Goal: Information Seeking & Learning: Learn about a topic

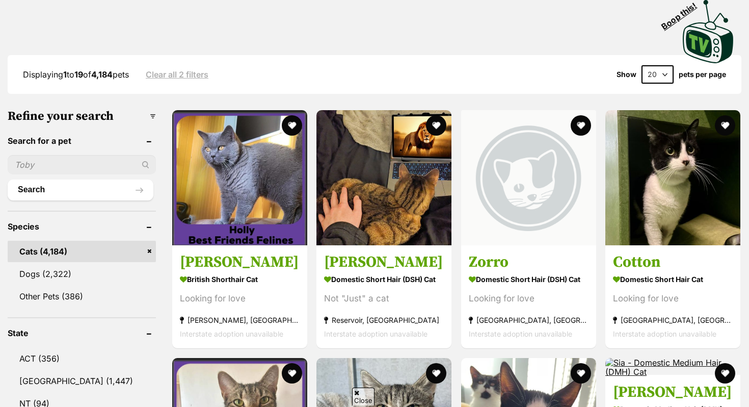
scroll to position [225, 0]
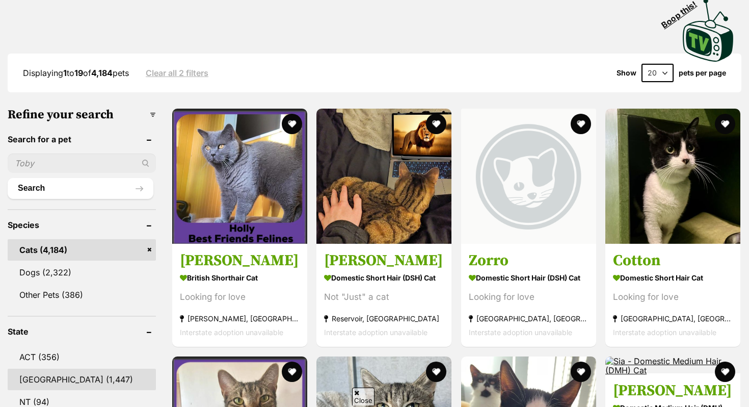
click at [50, 372] on link "[GEOGRAPHIC_DATA] (1,447)" at bounding box center [82, 379] width 148 height 21
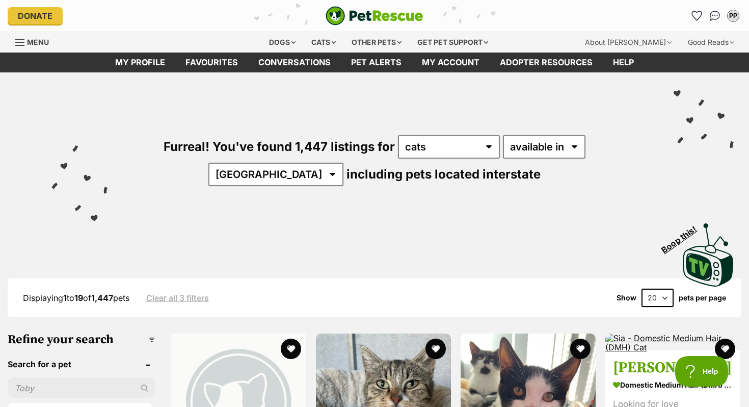
click at [653, 301] on select "20 40 60" at bounding box center [658, 297] width 32 height 18
select select "60"
click at [642, 288] on select "20 40 60" at bounding box center [658, 297] width 32 height 18
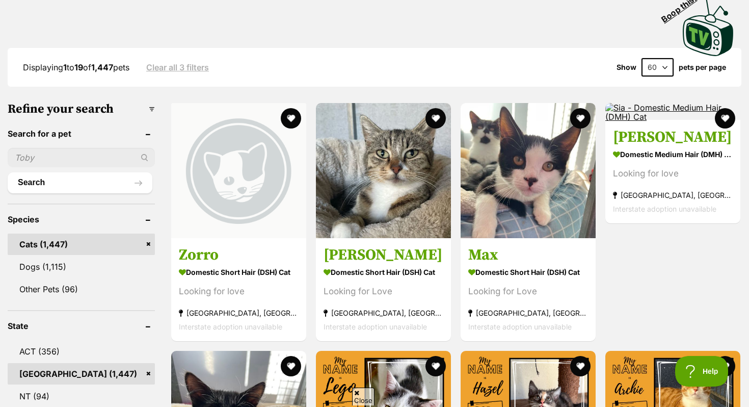
scroll to position [248, 0]
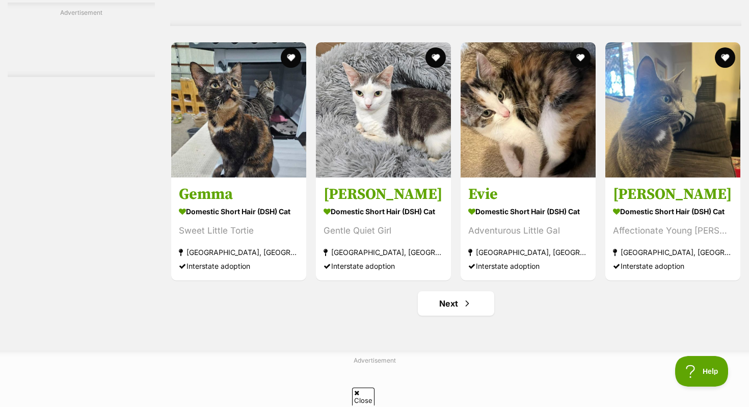
scroll to position [4643, 0]
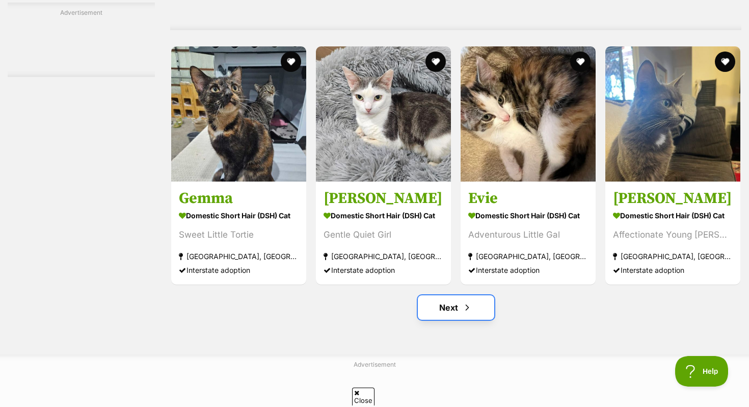
click at [462, 313] on span "Next page" at bounding box center [467, 307] width 10 height 12
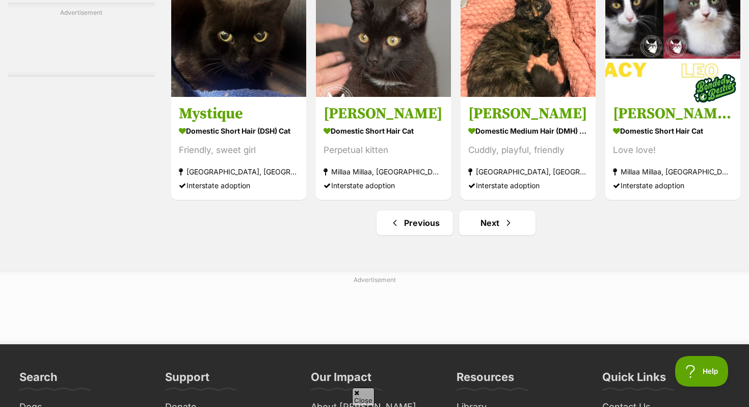
scroll to position [4729, 0]
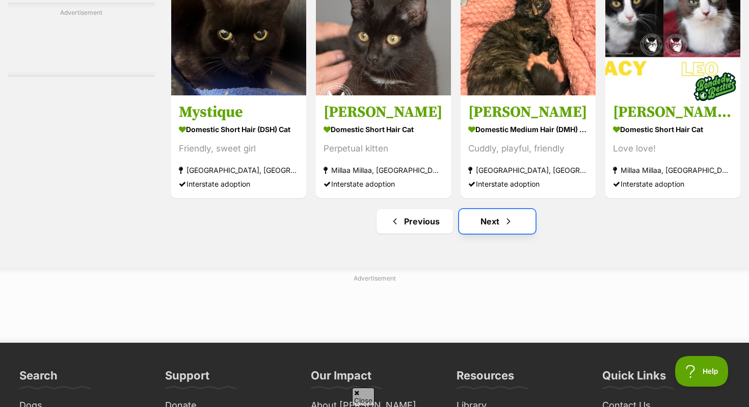
click at [507, 227] on span "Next page" at bounding box center [509, 221] width 10 height 12
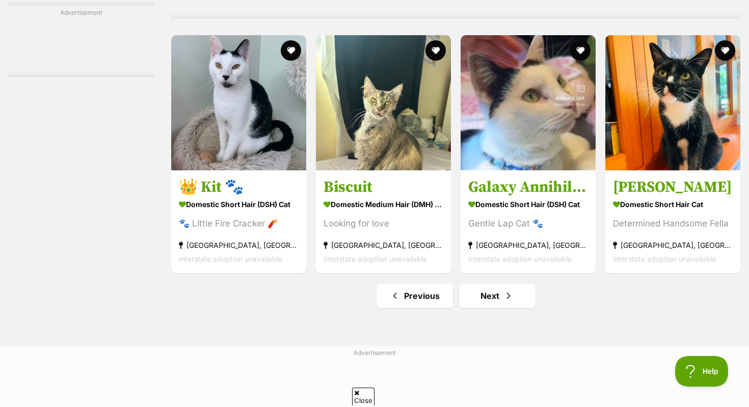
scroll to position [4825, 0]
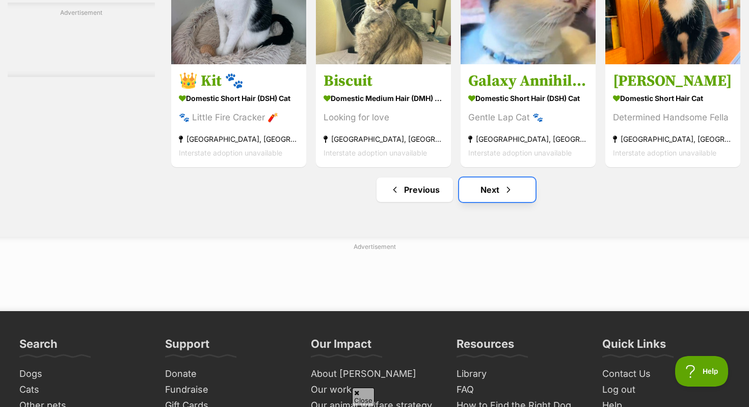
click at [485, 202] on link "Next" at bounding box center [497, 189] width 76 height 24
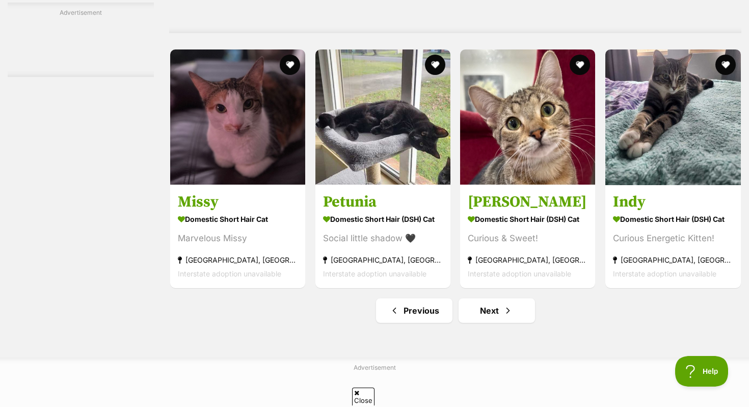
scroll to position [4818, 0]
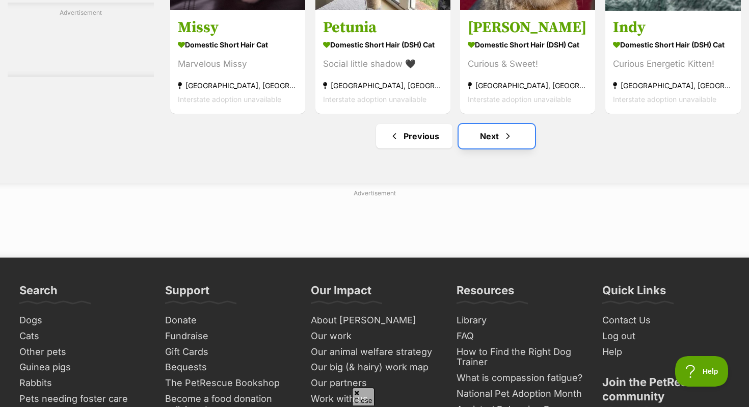
click at [492, 144] on link "Next" at bounding box center [497, 136] width 76 height 24
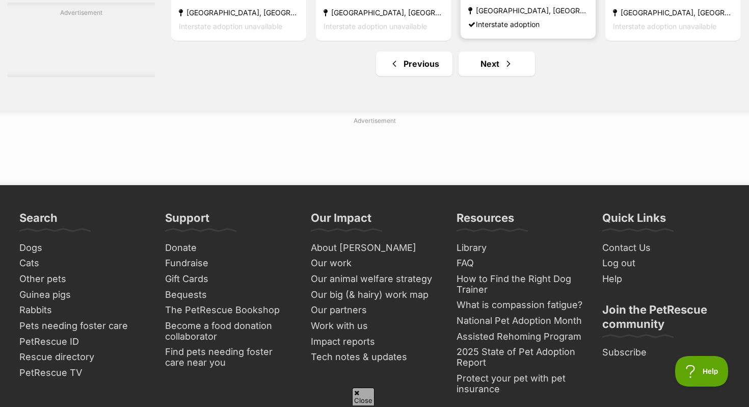
scroll to position [4980, 0]
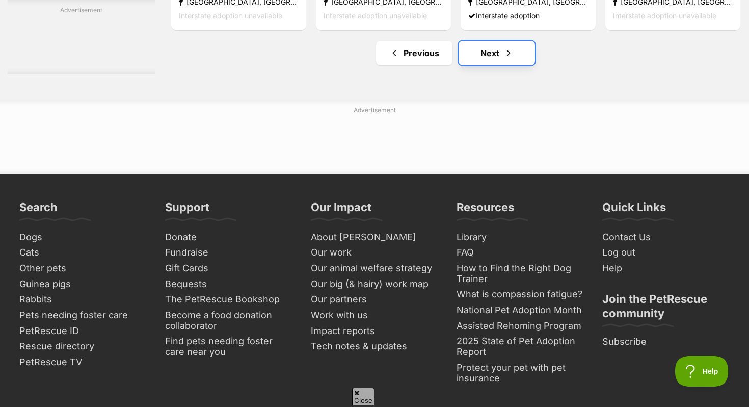
click at [507, 59] on span "Next page" at bounding box center [509, 53] width 10 height 12
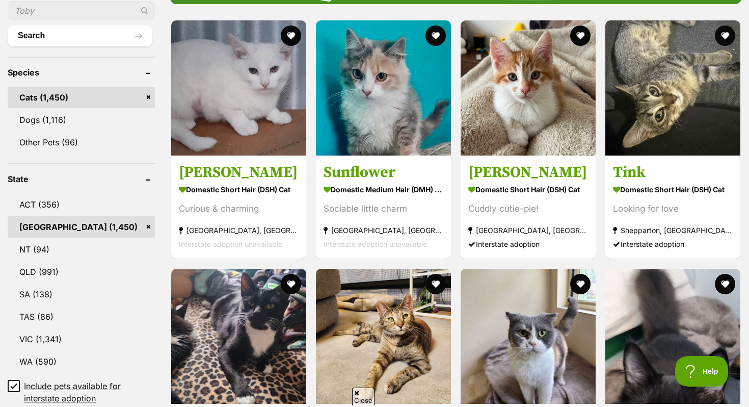
scroll to position [365, 0]
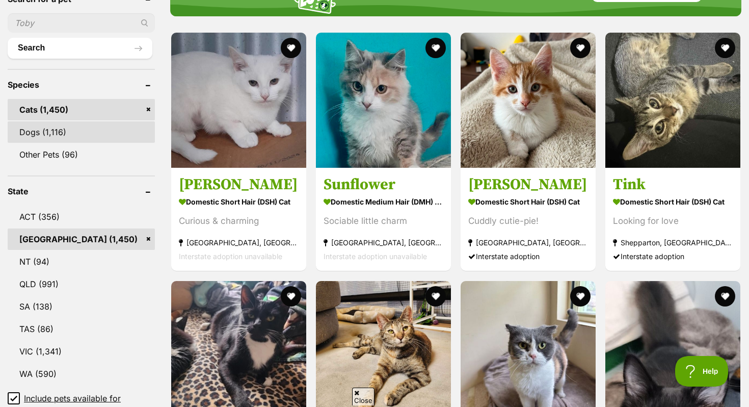
click at [50, 133] on link "Dogs (1,116)" at bounding box center [81, 131] width 147 height 21
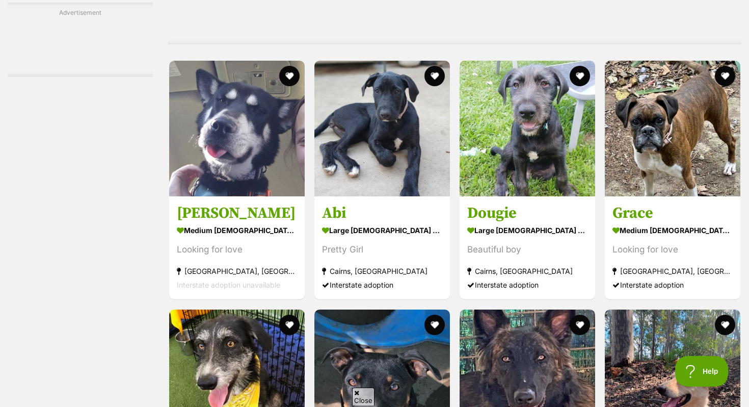
scroll to position [2757, 0]
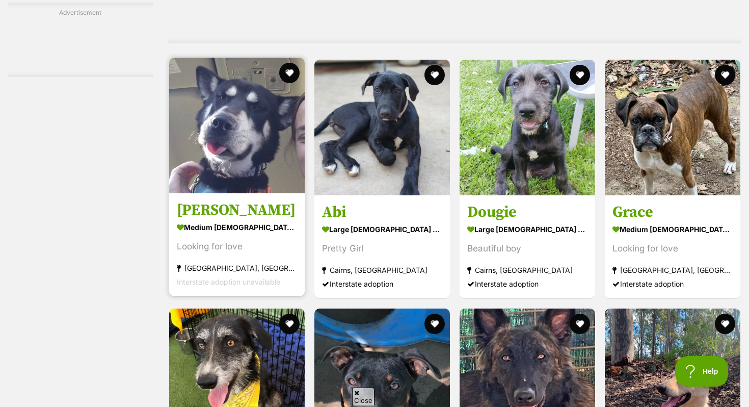
click at [223, 213] on h3 "[PERSON_NAME]" at bounding box center [237, 210] width 120 height 19
click at [196, 209] on h3 "Charlie" at bounding box center [237, 210] width 120 height 19
click at [217, 235] on strong "medium male Dog" at bounding box center [237, 227] width 120 height 15
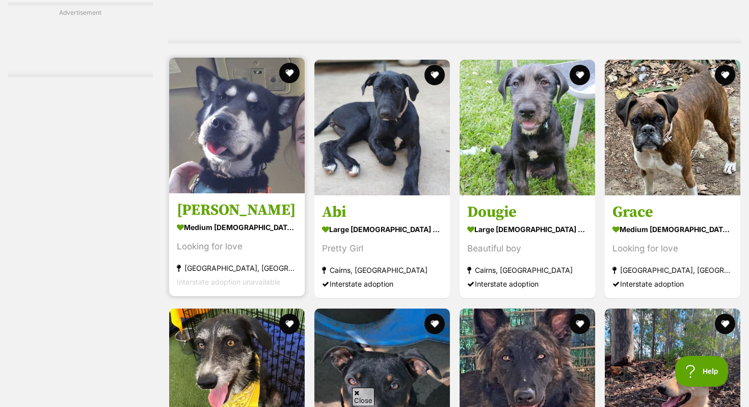
click at [217, 235] on strong "medium male Dog" at bounding box center [237, 227] width 120 height 15
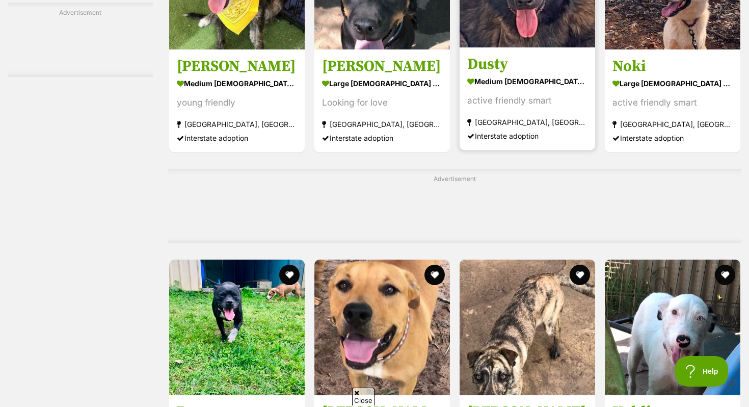
scroll to position [3112, 0]
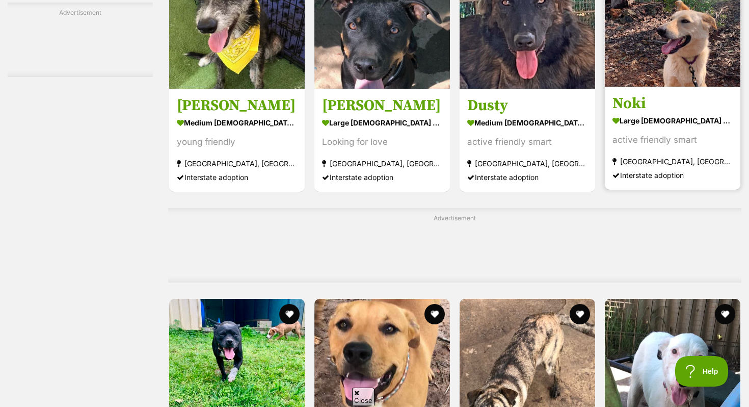
click at [697, 92] on article "1075117 Noki large male Dog active friendly smart Eatonsville, NSW Interstate a…" at bounding box center [673, 70] width 138 height 241
click at [663, 159] on section "large male Dog active friendly smart Eatonsville, NSW Interstate adoption" at bounding box center [673, 147] width 120 height 69
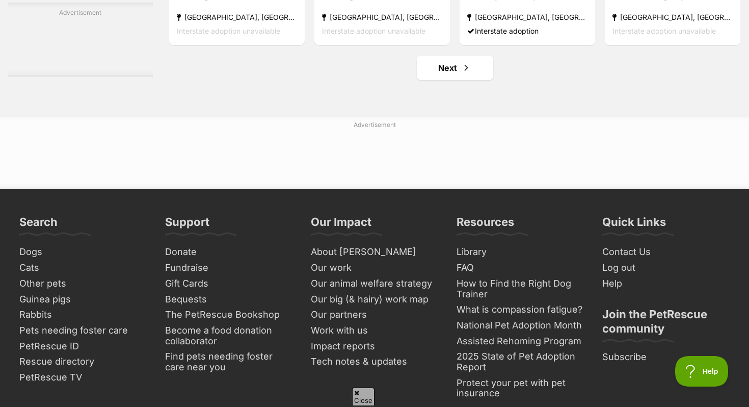
scroll to position [4898, 0]
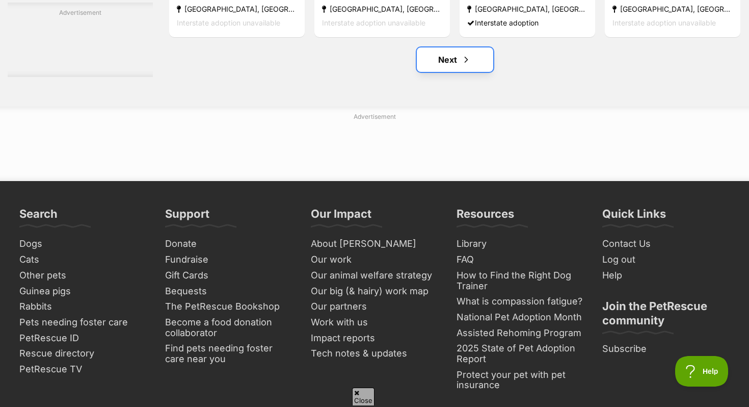
click at [462, 65] on span "Next page" at bounding box center [466, 60] width 10 height 12
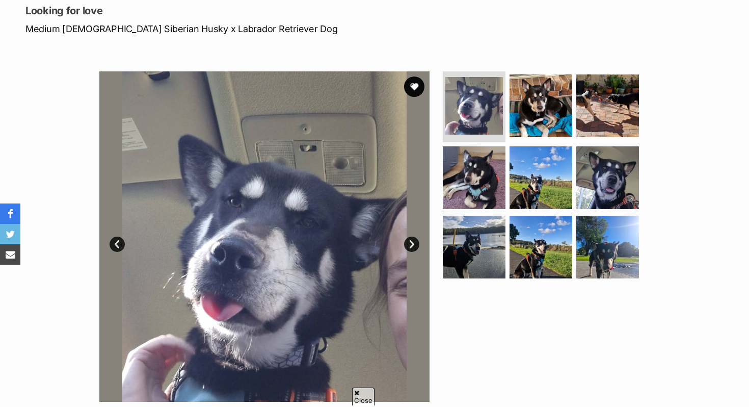
scroll to position [148, 0]
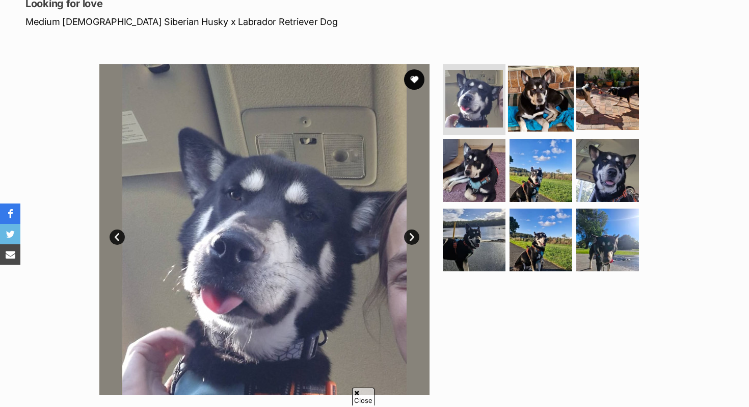
click at [540, 100] on img at bounding box center [541, 98] width 66 height 66
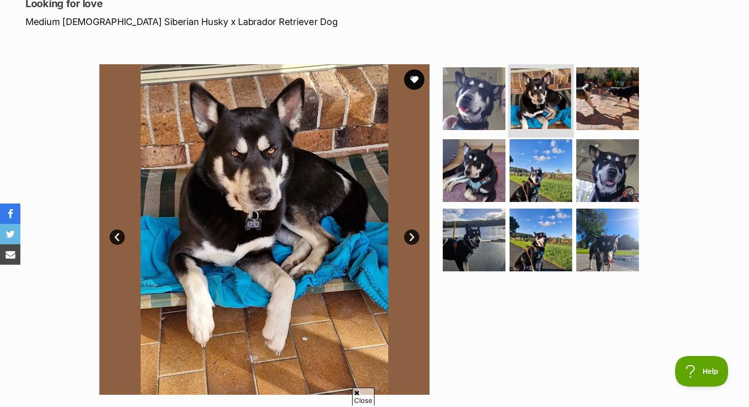
scroll to position [0, 0]
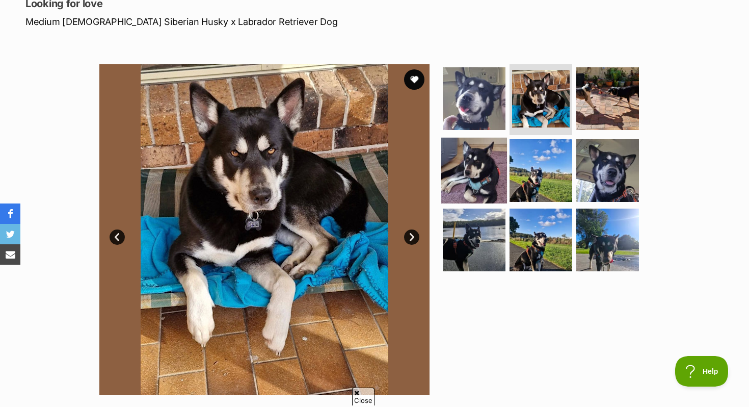
click at [475, 152] on img at bounding box center [474, 171] width 66 height 66
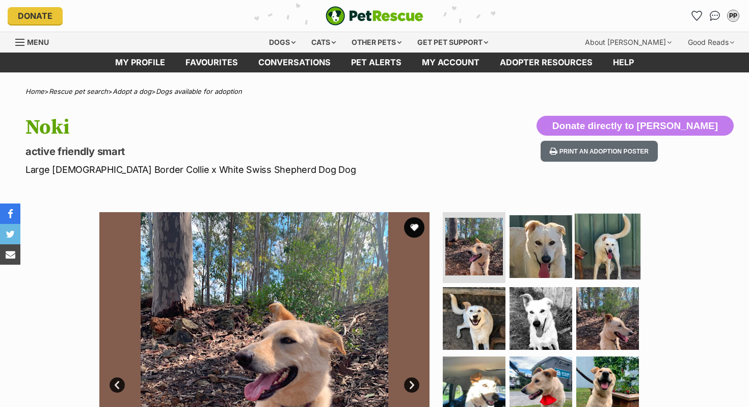
click at [605, 264] on img at bounding box center [608, 246] width 66 height 66
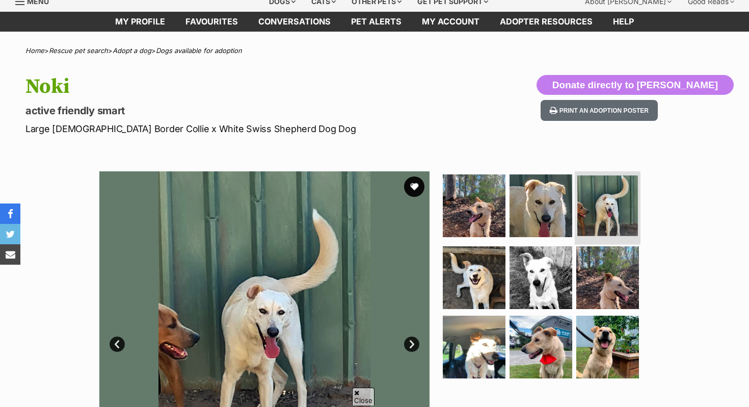
scroll to position [40, 0]
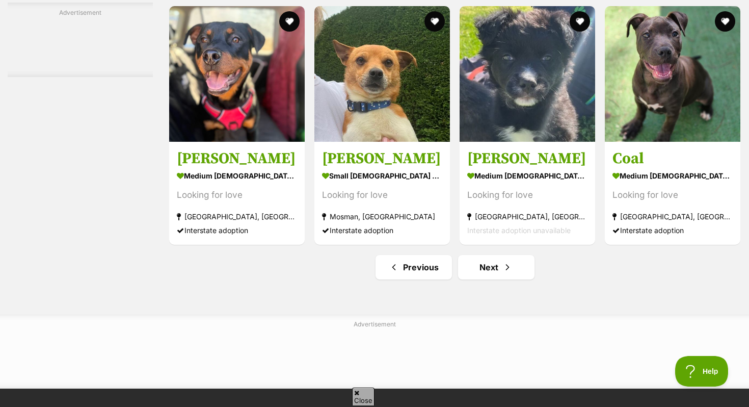
scroll to position [4693, 0]
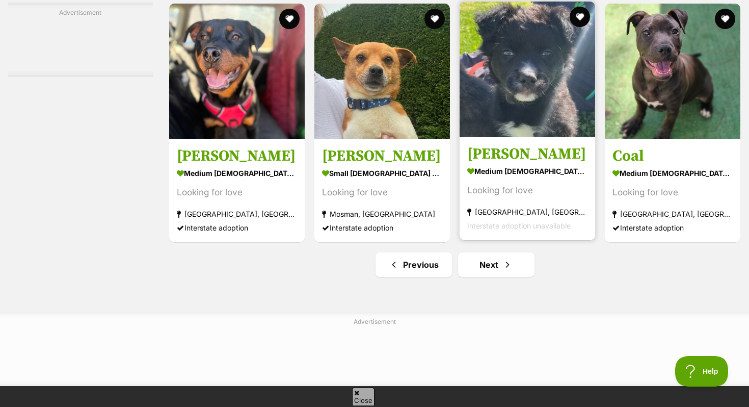
click at [491, 189] on section "medium male Dog Looking for love Cordeaux Heights, NSW Interstate adoption unav…" at bounding box center [527, 198] width 120 height 69
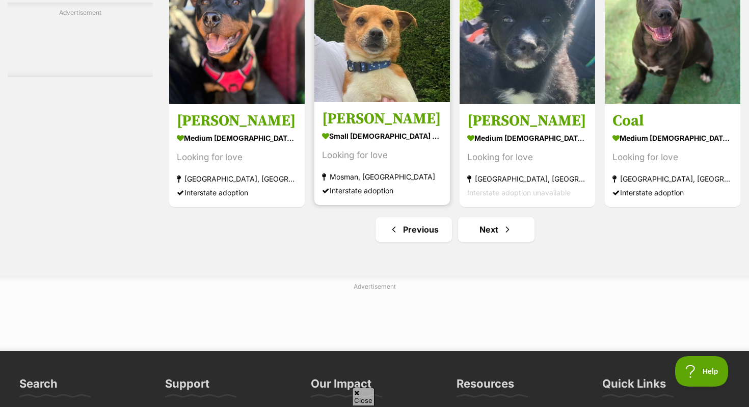
scroll to position [4734, 0]
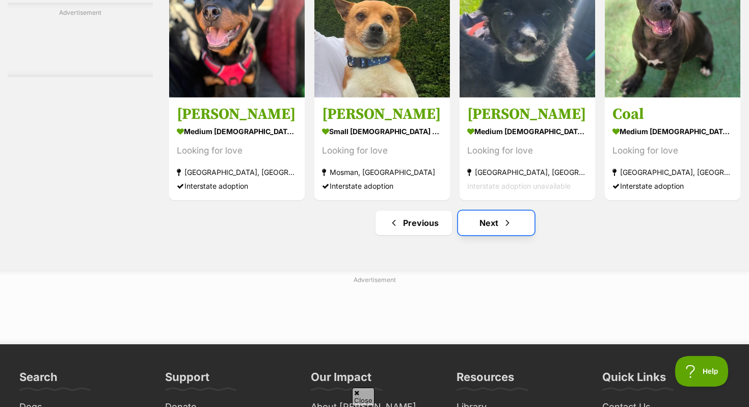
click at [483, 231] on link "Next" at bounding box center [496, 222] width 76 height 24
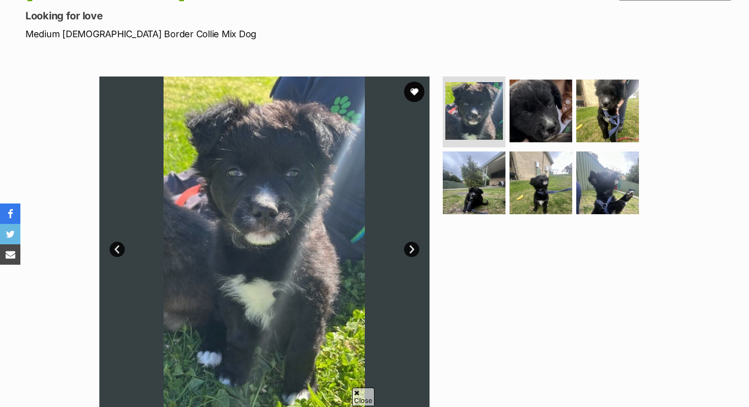
scroll to position [145, 0]
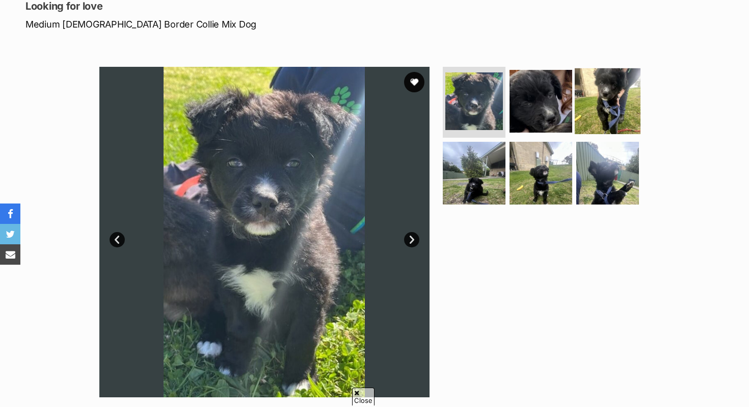
click at [580, 97] on img at bounding box center [608, 101] width 66 height 66
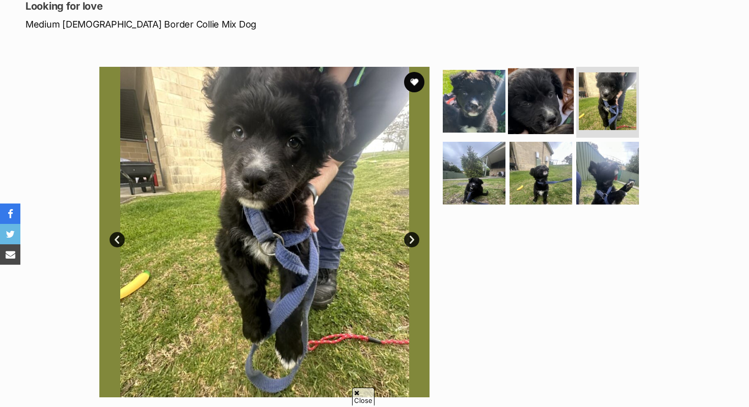
click at [547, 102] on img at bounding box center [541, 101] width 66 height 66
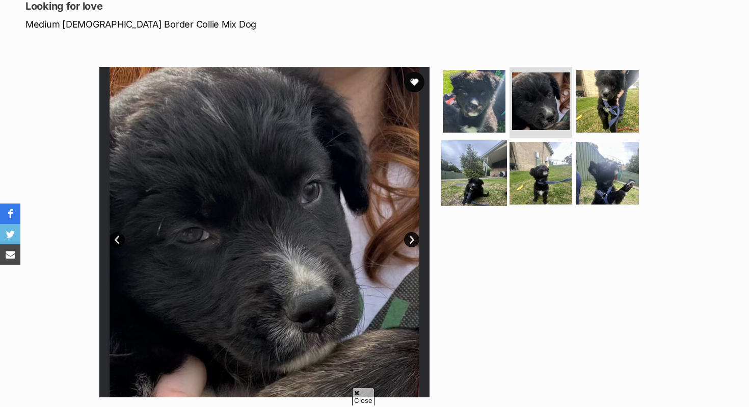
click at [486, 168] on img at bounding box center [474, 173] width 66 height 66
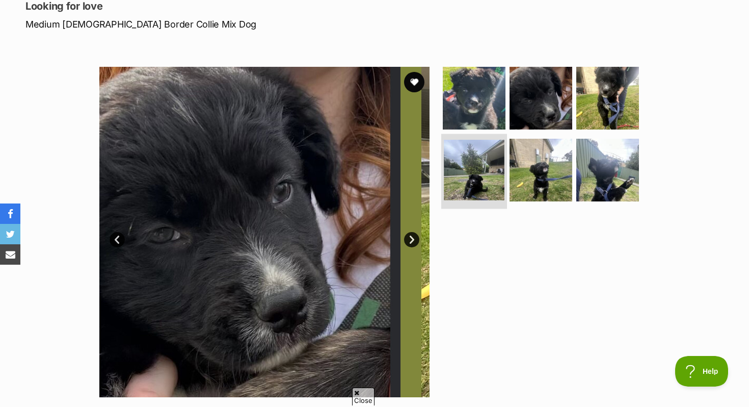
scroll to position [0, 0]
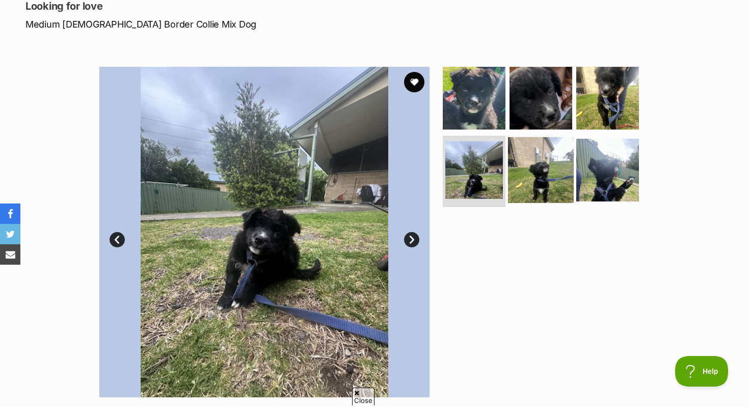
click at [531, 188] on img at bounding box center [541, 170] width 66 height 66
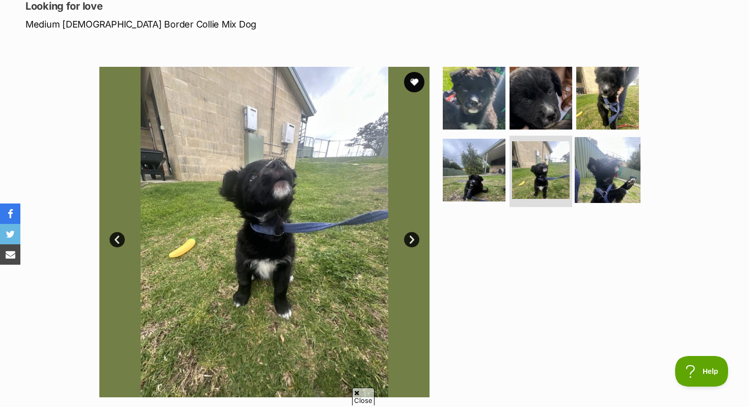
click at [587, 191] on img at bounding box center [608, 170] width 66 height 66
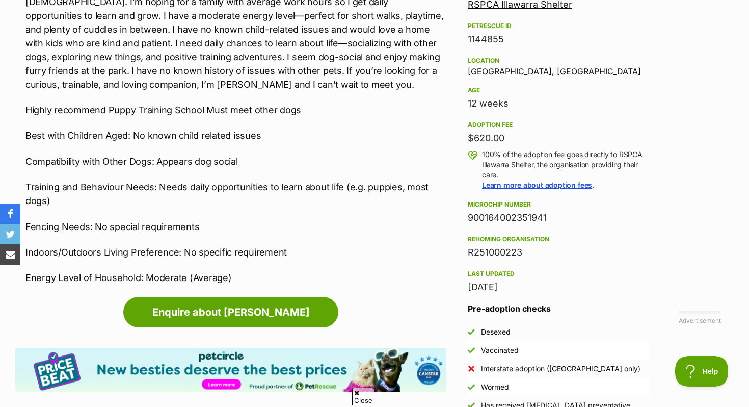
scroll to position [629, 0]
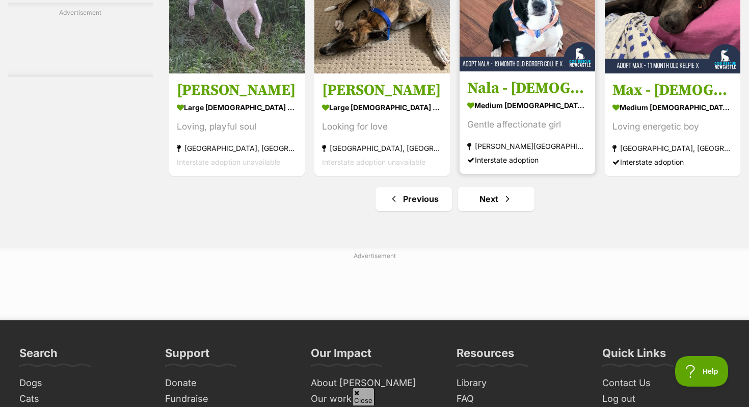
scroll to position [4865, 0]
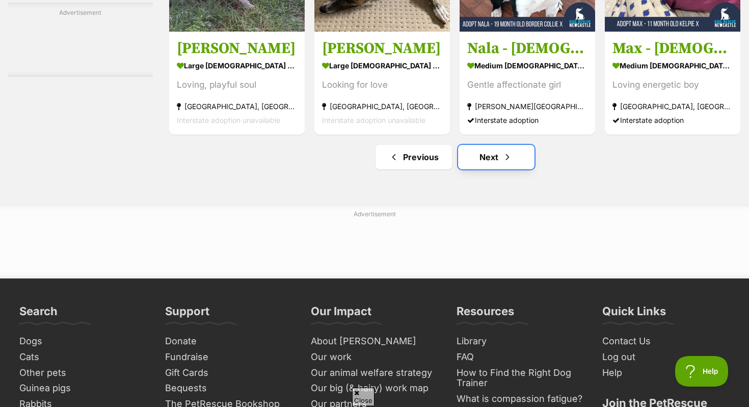
click at [495, 161] on link "Next" at bounding box center [496, 157] width 76 height 24
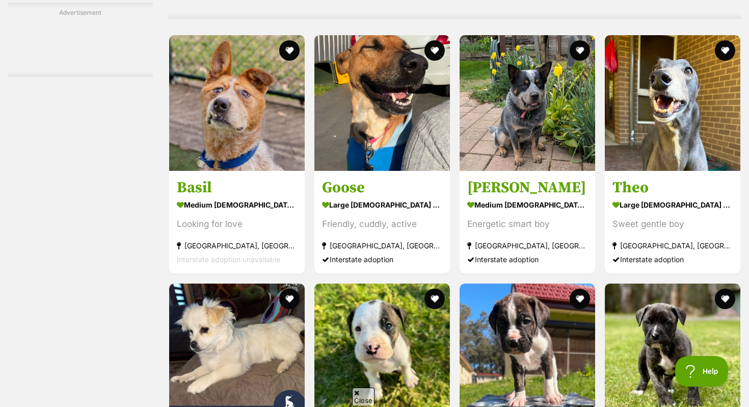
scroll to position [4073, 0]
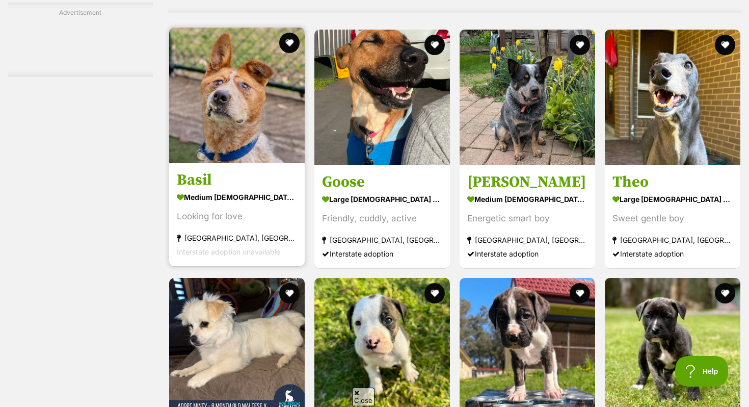
click at [216, 120] on img at bounding box center [237, 96] width 136 height 136
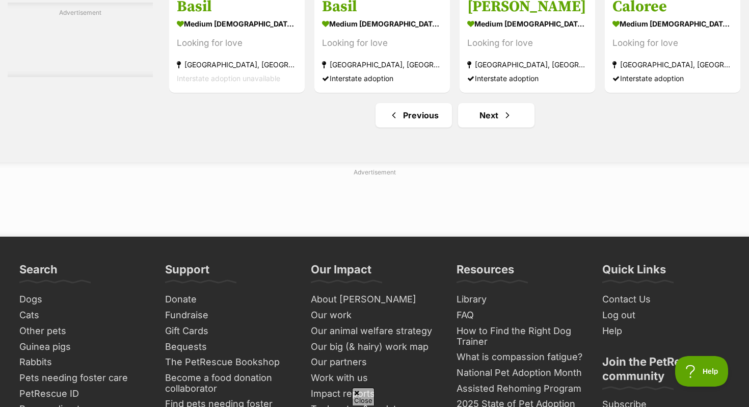
scroll to position [4843, 0]
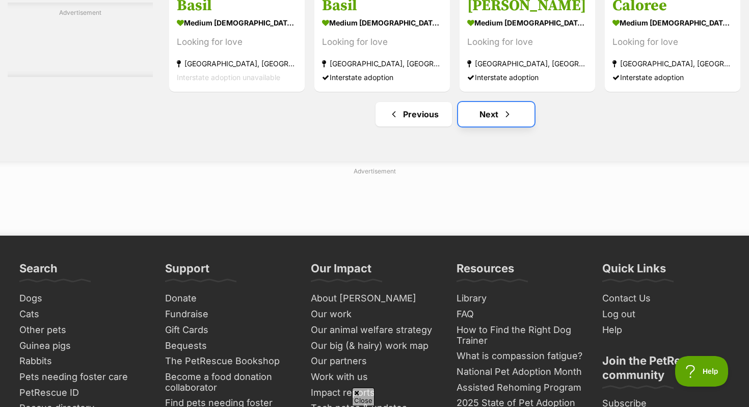
click at [518, 122] on link "Next" at bounding box center [496, 114] width 76 height 24
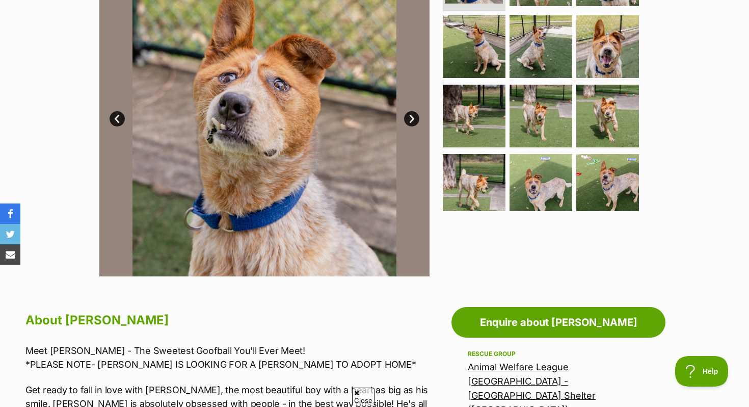
scroll to position [2, 0]
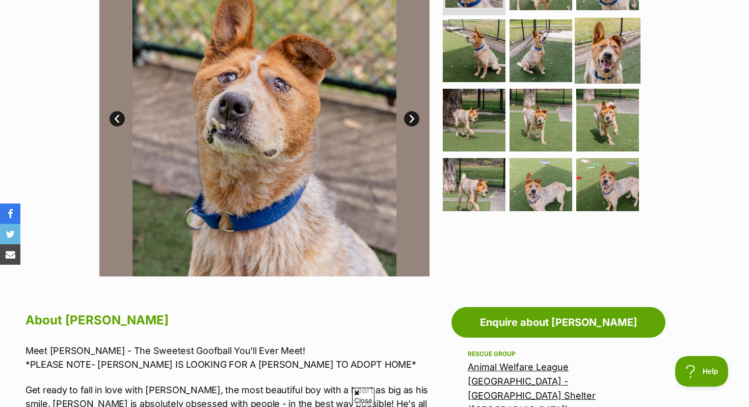
click at [613, 29] on img at bounding box center [608, 51] width 66 height 66
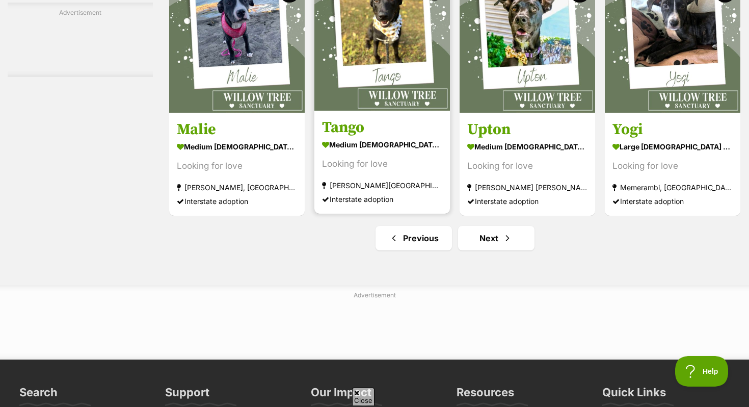
scroll to position [4802, 0]
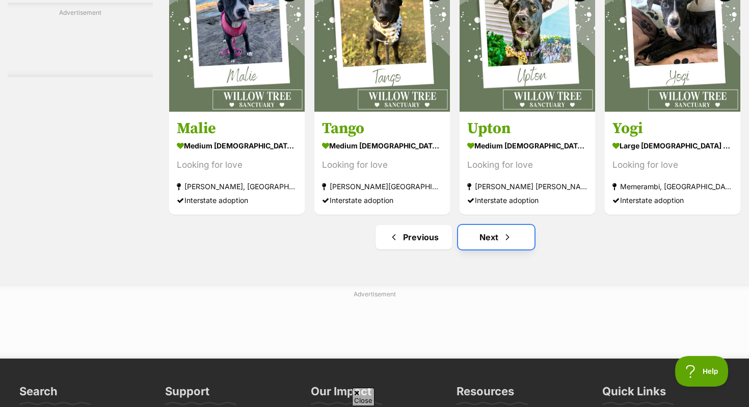
click at [505, 243] on span "Next page" at bounding box center [508, 237] width 10 height 12
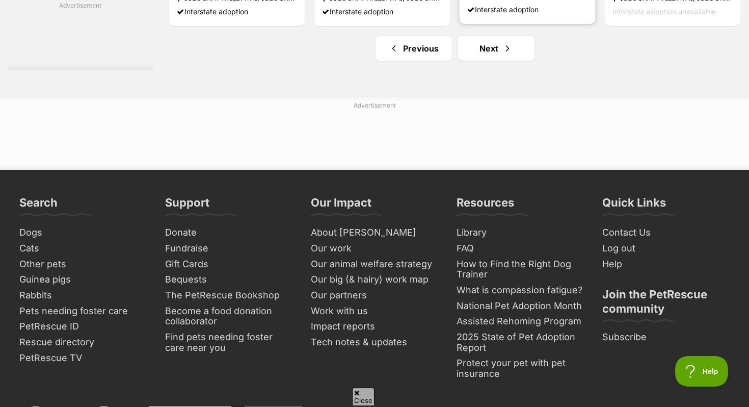
scroll to position [4976, 0]
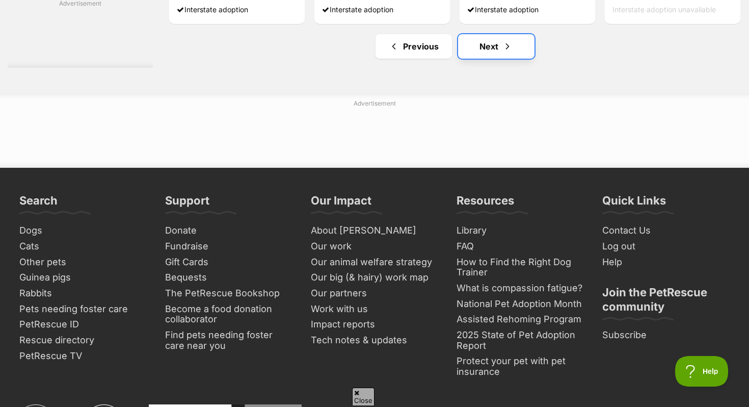
click at [494, 45] on link "Next" at bounding box center [496, 46] width 76 height 24
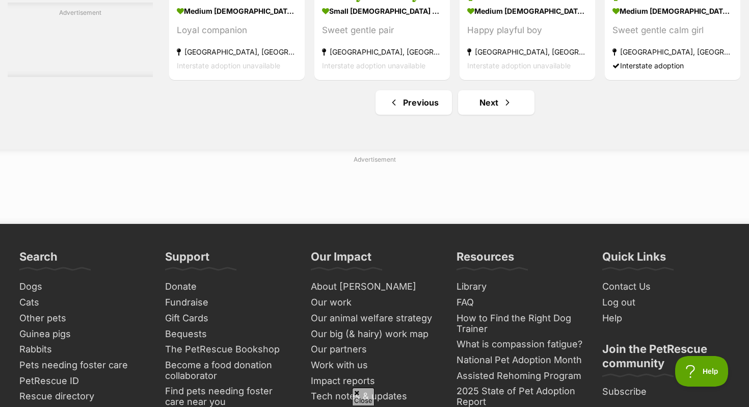
scroll to position [4854, 0]
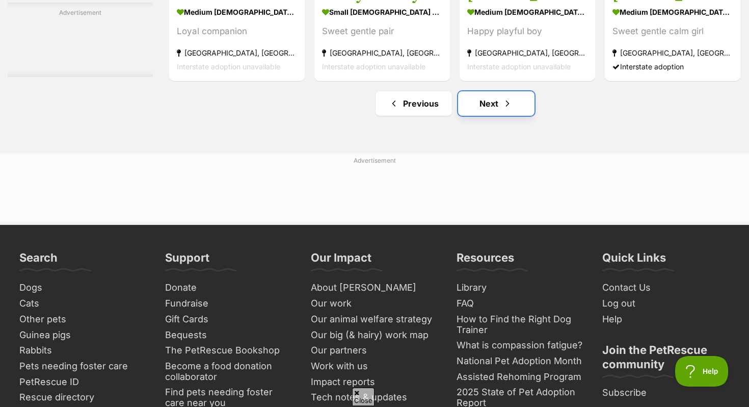
click at [495, 112] on link "Next" at bounding box center [496, 103] width 76 height 24
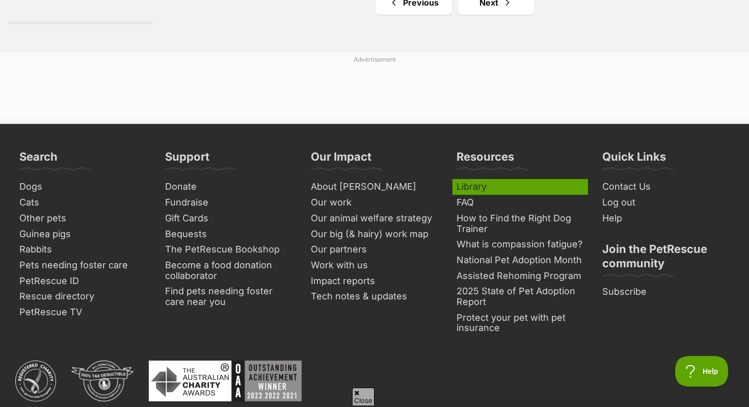
scroll to position [4956, 0]
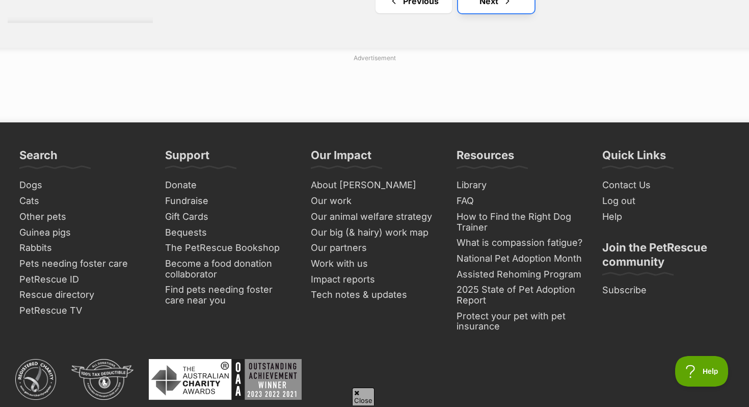
click at [479, 8] on link "Next" at bounding box center [496, 1] width 76 height 24
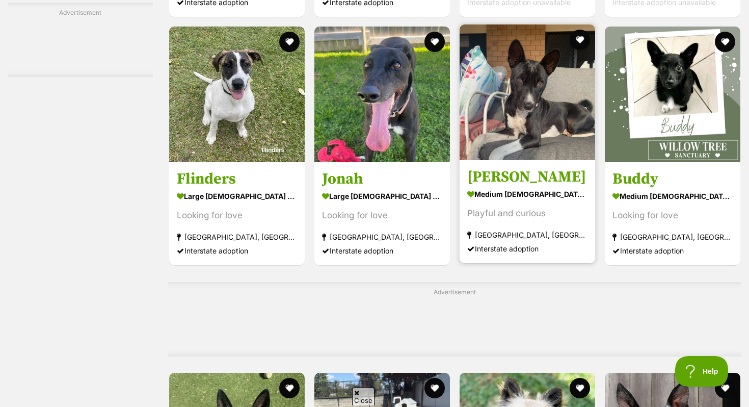
scroll to position [3532, 0]
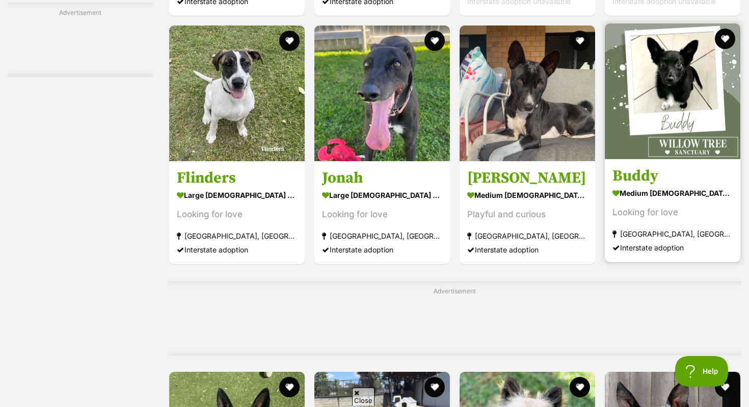
click at [665, 119] on img at bounding box center [673, 91] width 136 height 136
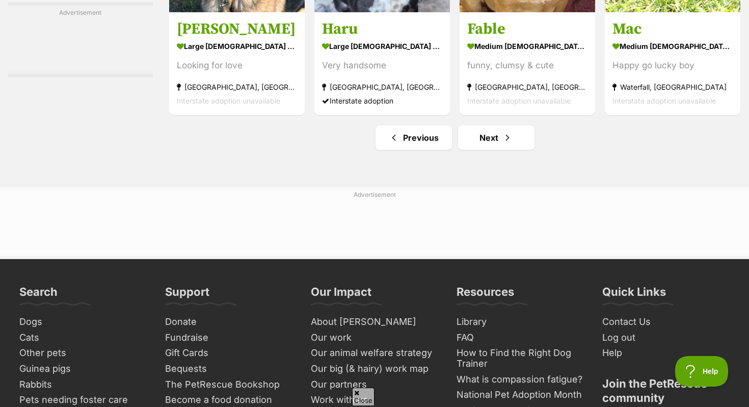
scroll to position [4967, 0]
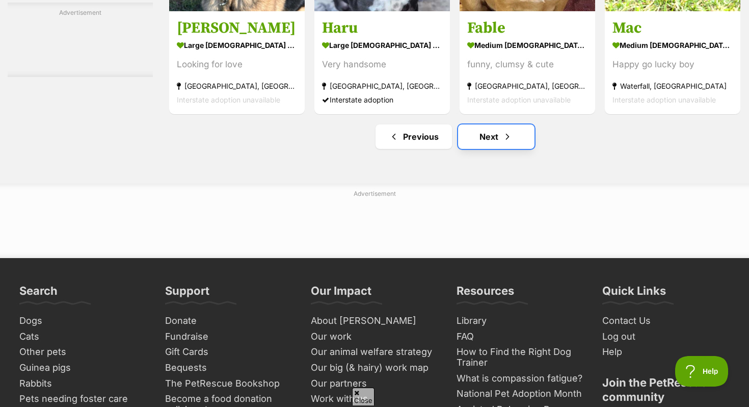
click at [504, 143] on span "Next page" at bounding box center [508, 136] width 10 height 12
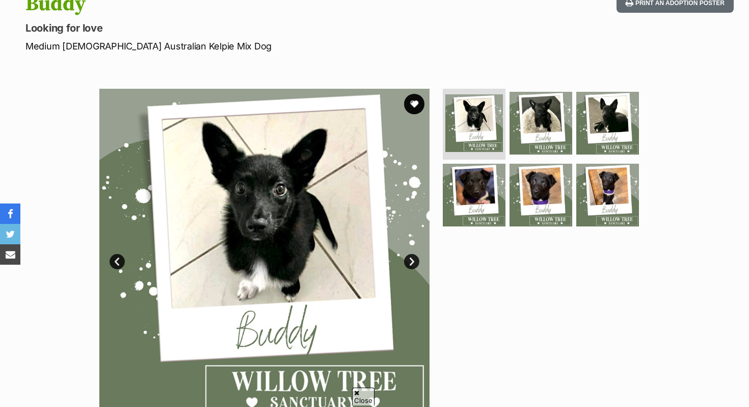
scroll to position [145, 0]
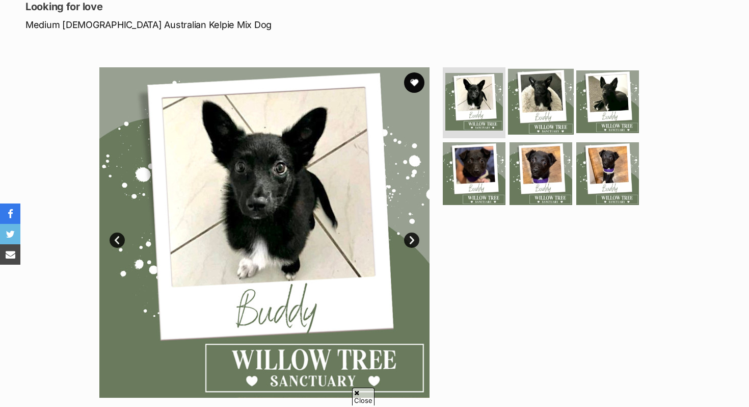
click at [543, 90] on img at bounding box center [541, 101] width 66 height 66
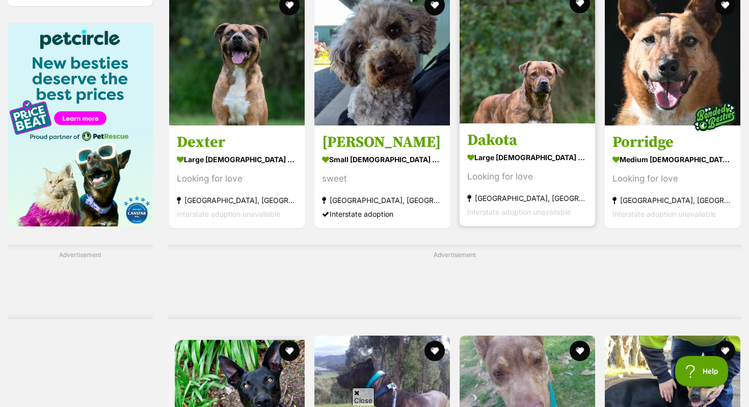
scroll to position [1544, 0]
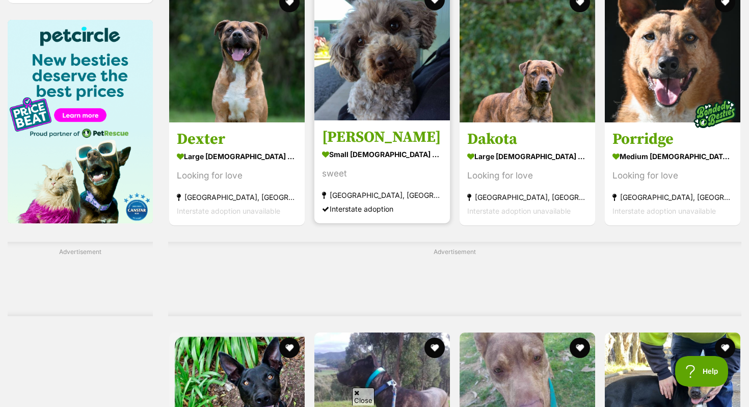
click at [406, 170] on div "sweet" at bounding box center [382, 174] width 120 height 14
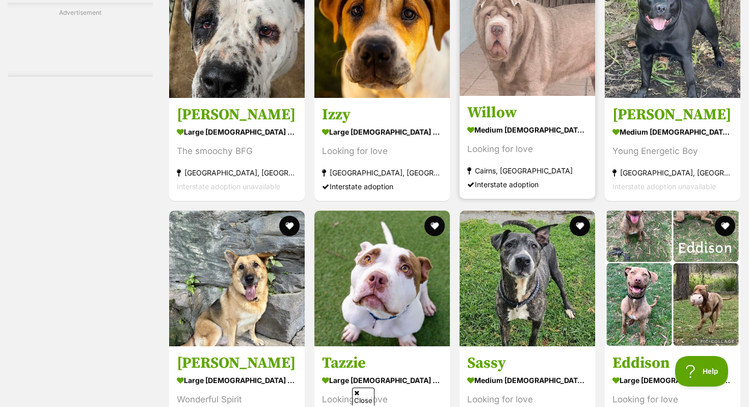
scroll to position [0, 0]
click at [544, 137] on strong "medium female Dog" at bounding box center [527, 129] width 120 height 15
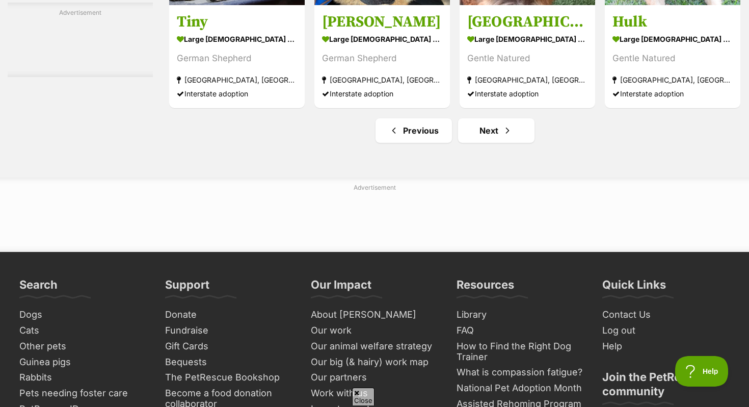
scroll to position [4839, 0]
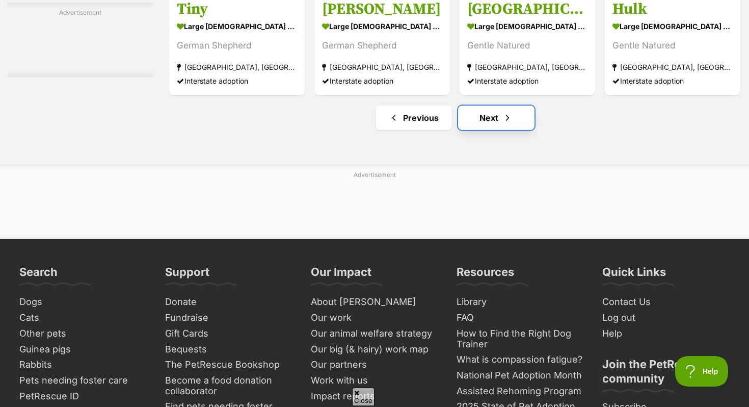
click at [489, 120] on link "Next" at bounding box center [496, 118] width 76 height 24
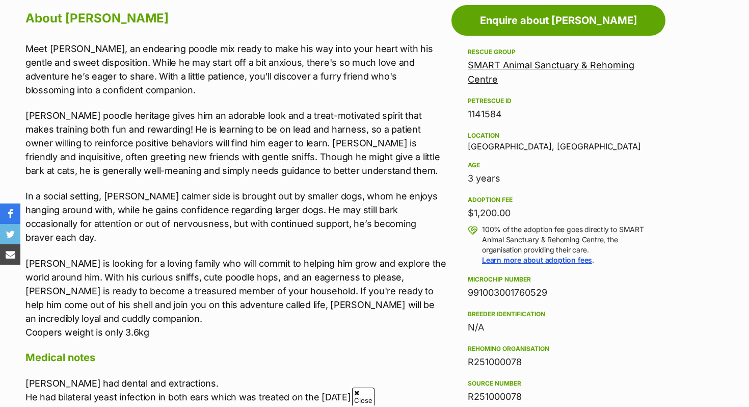
scroll to position [552, 0]
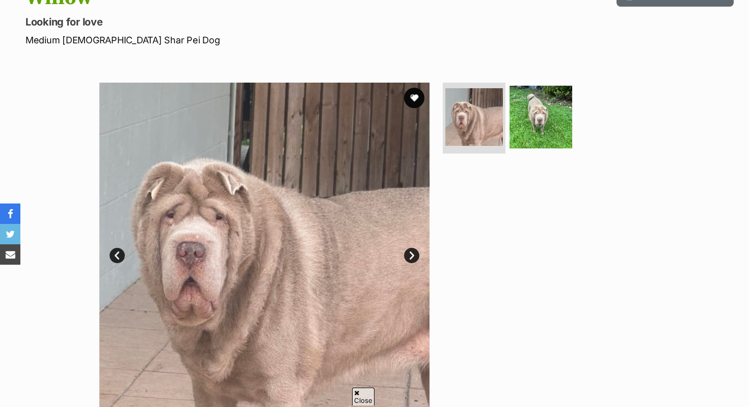
scroll to position [115, 0]
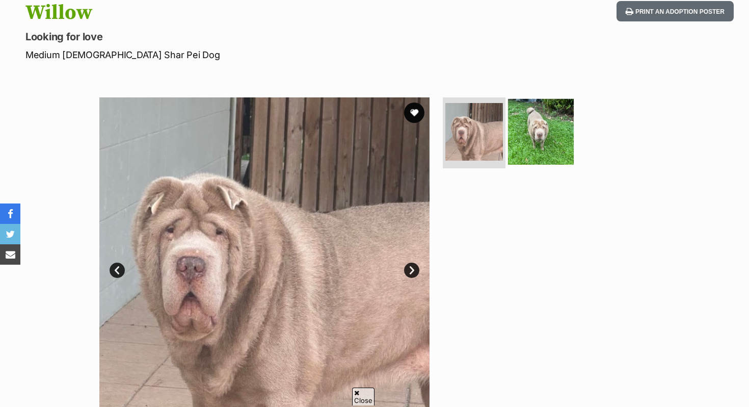
click at [547, 102] on img at bounding box center [541, 131] width 66 height 66
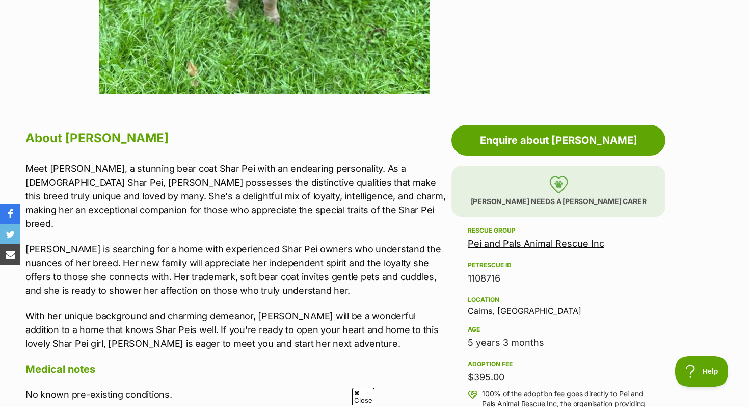
scroll to position [611, 0]
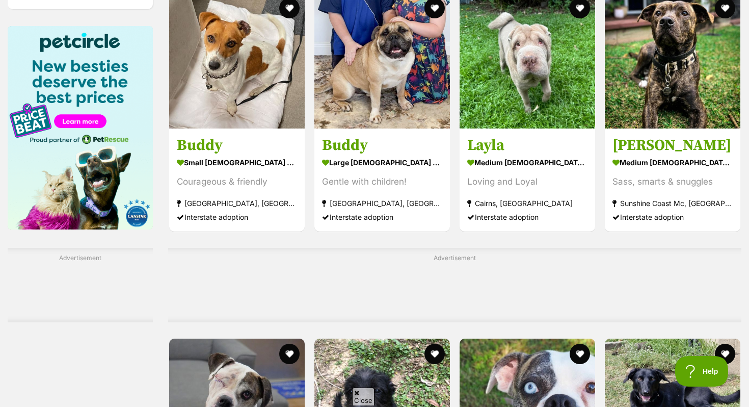
scroll to position [1534, 0]
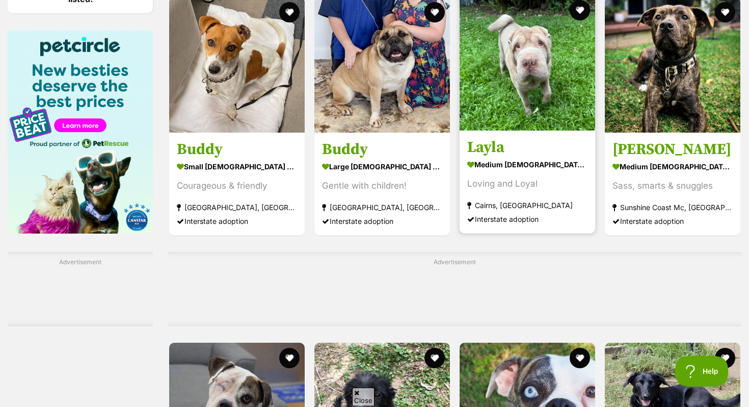
click at [505, 131] on link at bounding box center [528, 127] width 136 height 10
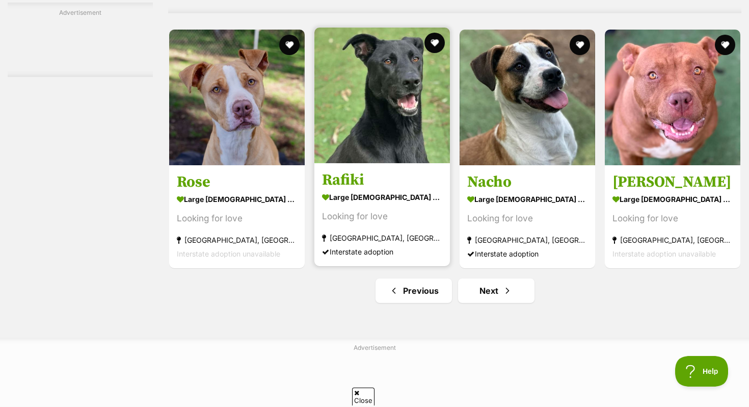
scroll to position [4905, 0]
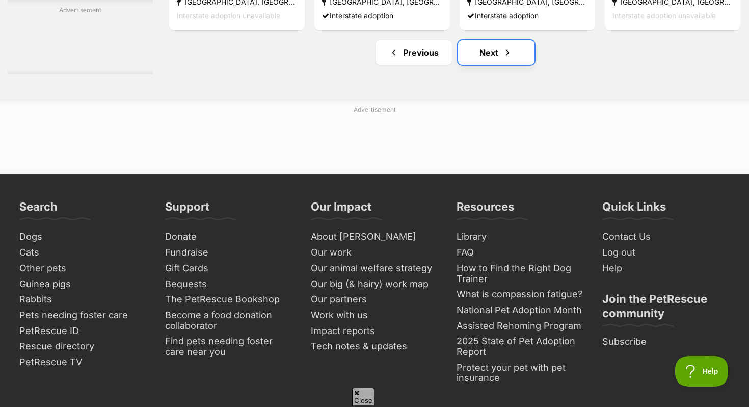
click at [505, 57] on span "Next page" at bounding box center [508, 52] width 10 height 12
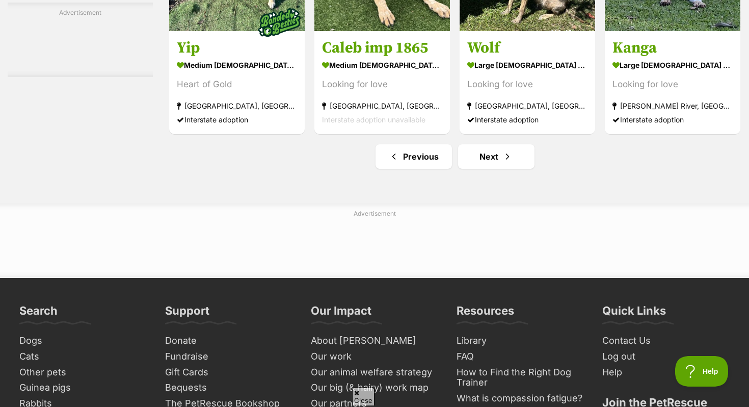
scroll to position [4867, 0]
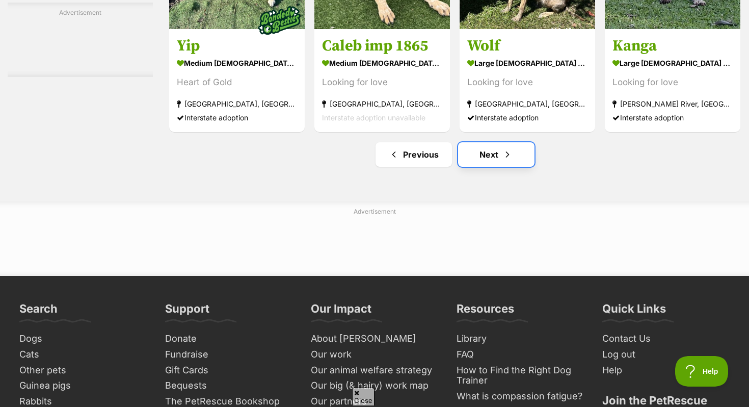
click at [480, 156] on link "Next" at bounding box center [496, 154] width 76 height 24
